Goal: Information Seeking & Learning: Learn about a topic

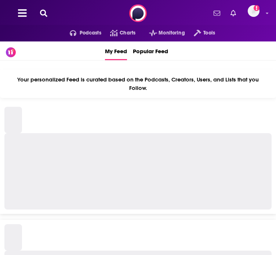
click at [19, 18] on icon at bounding box center [22, 13] width 9 height 10
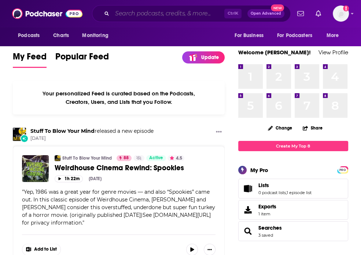
click at [184, 13] on input "Search podcasts, credits, & more..." at bounding box center [168, 14] width 112 height 12
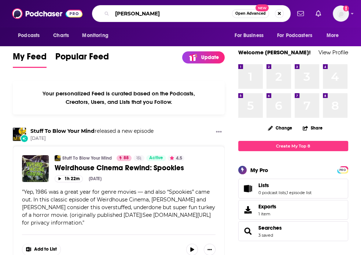
type input "mona sharma"
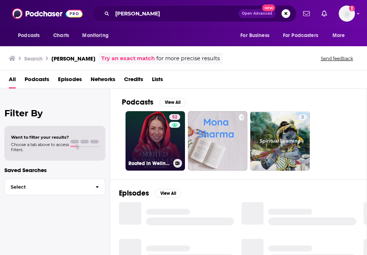
click at [149, 138] on link "52 Rooted in Wellness with Mona Sharma" at bounding box center [154, 140] width 59 height 59
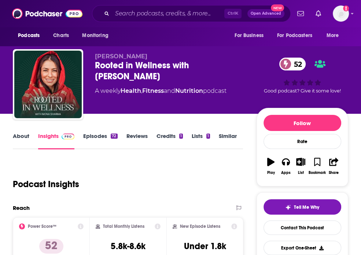
scroll to position [86, 0]
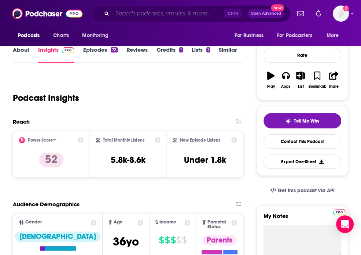
click at [165, 15] on input "Search podcasts, credits, & more..." at bounding box center [168, 14] width 112 height 12
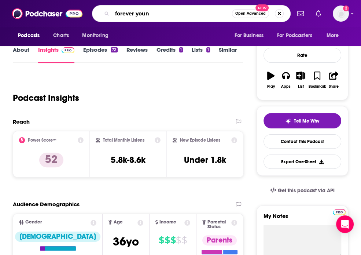
type input "forever young"
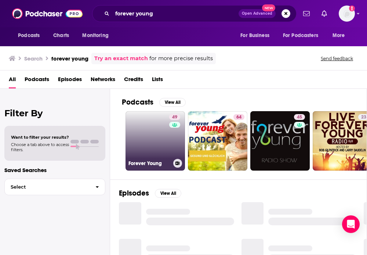
click at [141, 134] on link "49 Forever Young" at bounding box center [154, 140] width 59 height 59
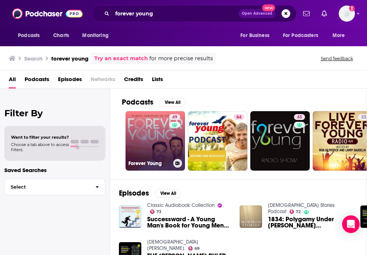
click at [126, 123] on link "49 Forever Young" at bounding box center [154, 140] width 59 height 59
